Goal: Check status: Check status

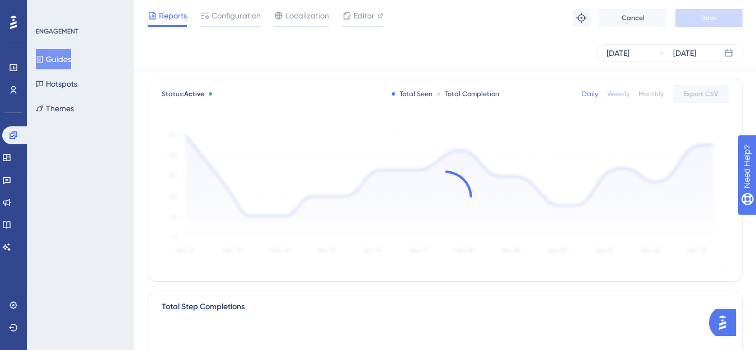
scroll to position [112, 0]
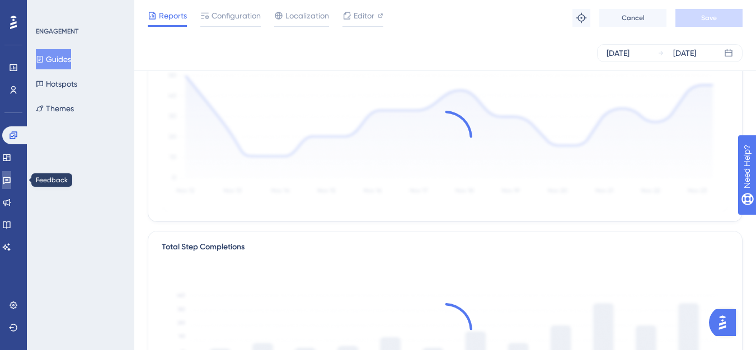
click at [7, 183] on link at bounding box center [6, 180] width 9 height 18
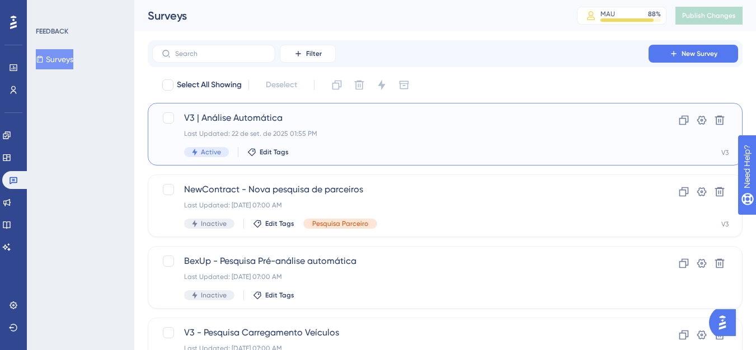
click at [271, 124] on span "V3 | Análise Automática" at bounding box center [400, 117] width 433 height 13
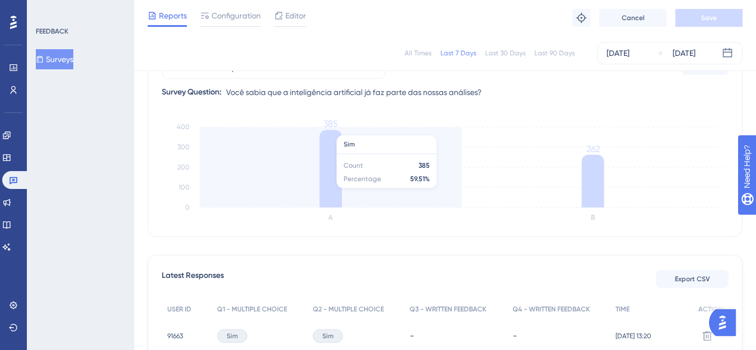
scroll to position [112, 0]
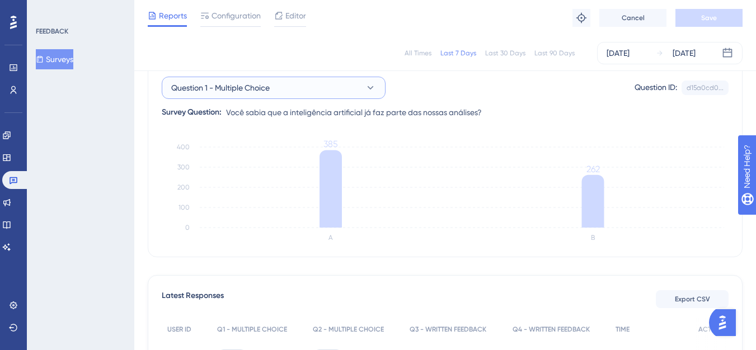
click at [326, 91] on button "Question 1 - Multiple Choice" at bounding box center [274, 88] width 224 height 22
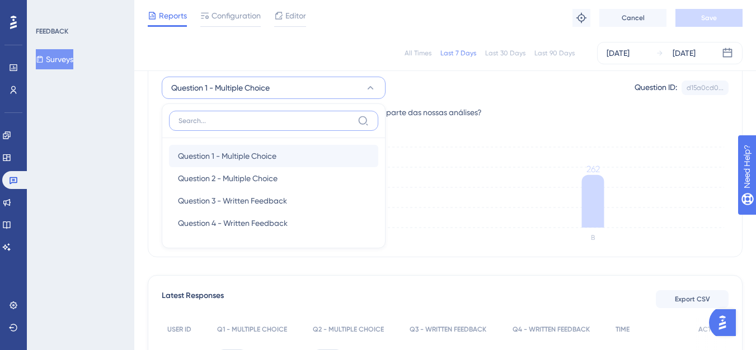
scroll to position [113, 0]
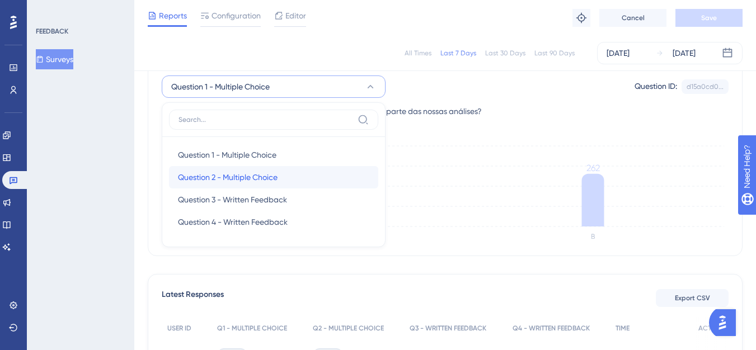
click at [257, 174] on span "Question 2 - Multiple Choice" at bounding box center [228, 177] width 100 height 13
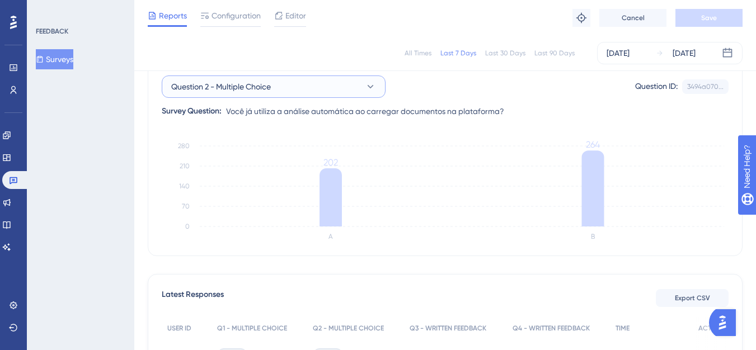
click at [329, 85] on button "Question 2 - Multiple Choice" at bounding box center [274, 87] width 224 height 22
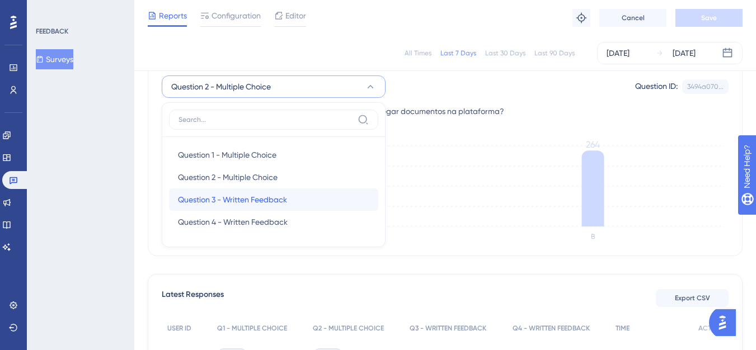
click at [285, 195] on span "Question 3 - Written Feedback" at bounding box center [232, 199] width 109 height 13
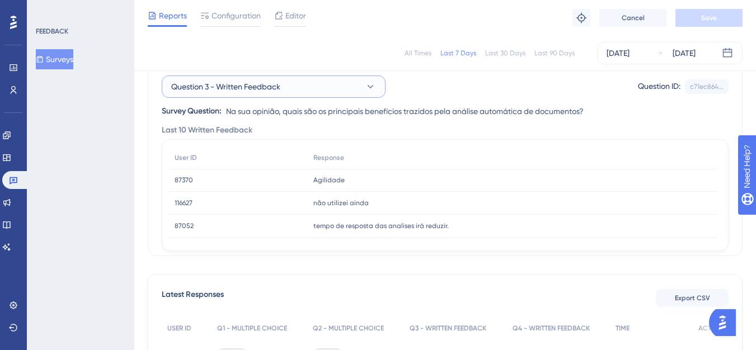
click at [325, 85] on button "Question 3 - Written Feedback" at bounding box center [274, 87] width 224 height 22
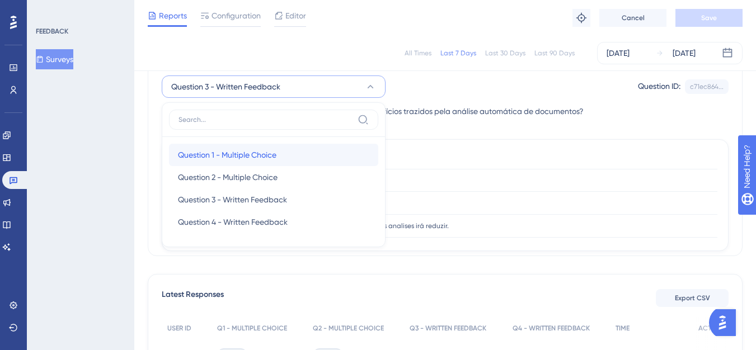
click at [251, 155] on span "Question 1 - Multiple Choice" at bounding box center [227, 154] width 99 height 13
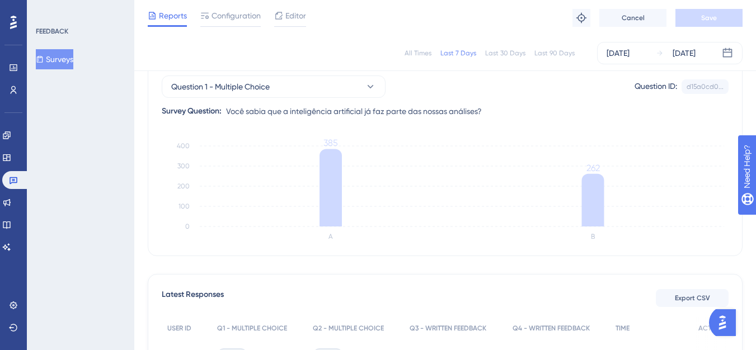
click at [429, 76] on div "Question 1 - Multiple Choice Question ID: d15a0cd0... Copy" at bounding box center [445, 87] width 567 height 22
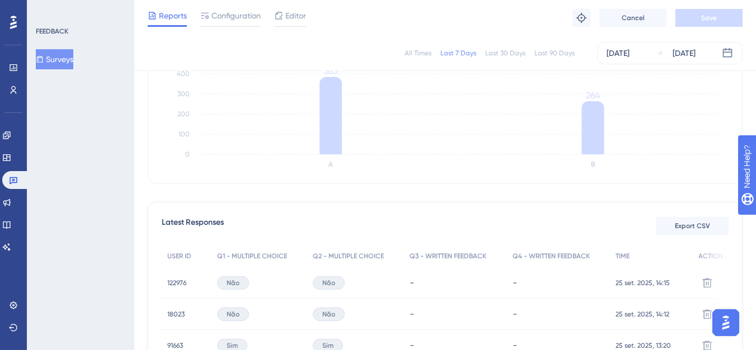
scroll to position [169, 0]
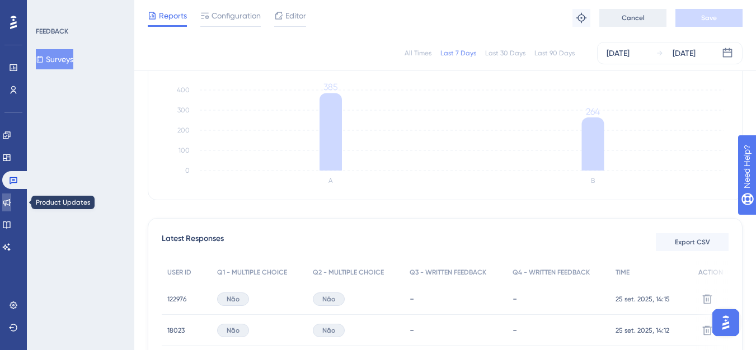
drag, startPoint x: 9, startPoint y: 202, endPoint x: 626, endPoint y: 54, distance: 634.4
click at [9, 202] on icon at bounding box center [6, 202] width 9 height 9
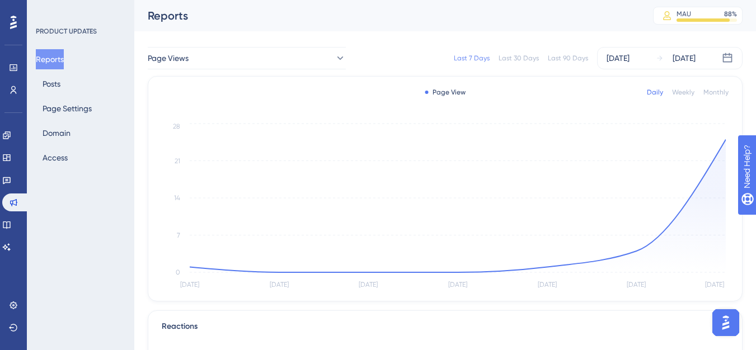
click at [567, 59] on div "Last 90 Days" at bounding box center [568, 58] width 40 height 9
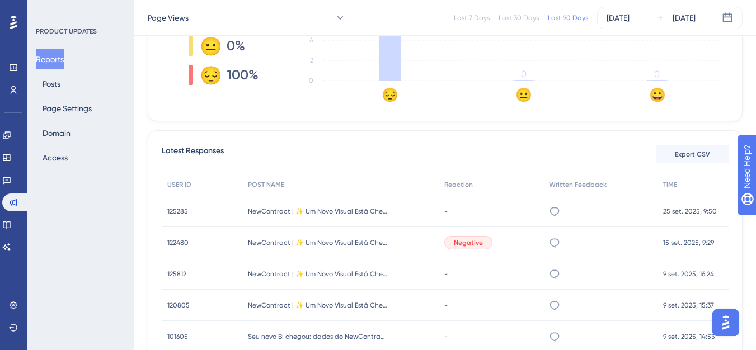
scroll to position [392, 0]
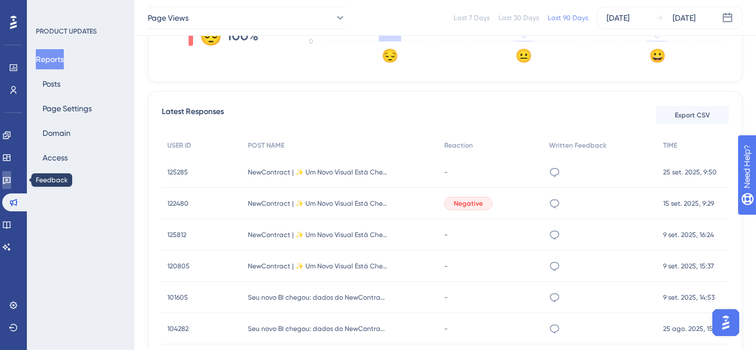
click at [11, 172] on link at bounding box center [6, 180] width 9 height 18
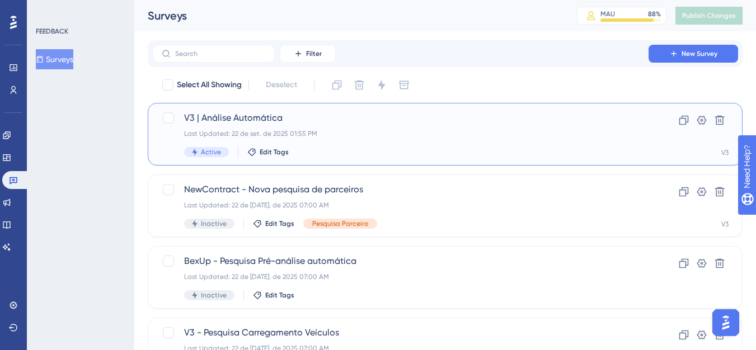
click at [205, 121] on span "V3 | Análise Automática" at bounding box center [400, 117] width 433 height 13
